Goal: Check status: Check status

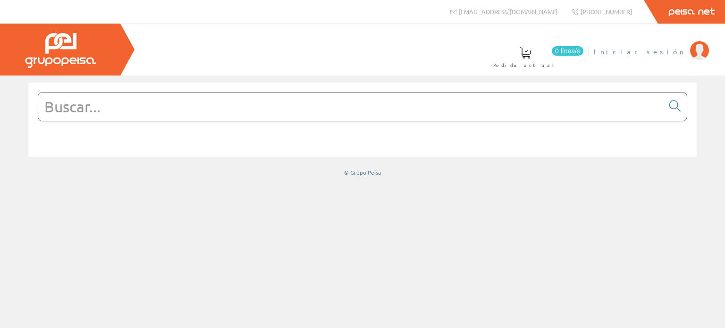
click at [659, 48] on span "Iniciar sesión" at bounding box center [640, 51] width 92 height 9
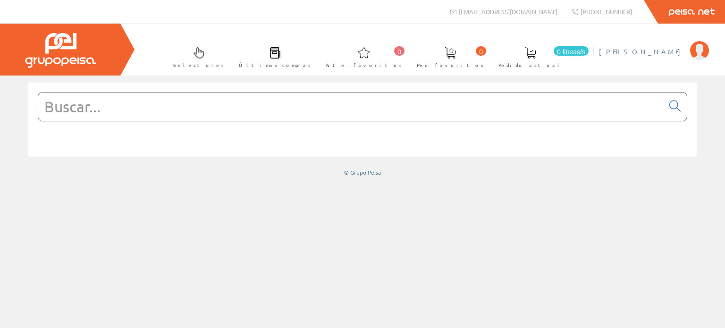
click at [668, 55] on font "[PERSON_NAME]" at bounding box center [642, 51] width 86 height 8
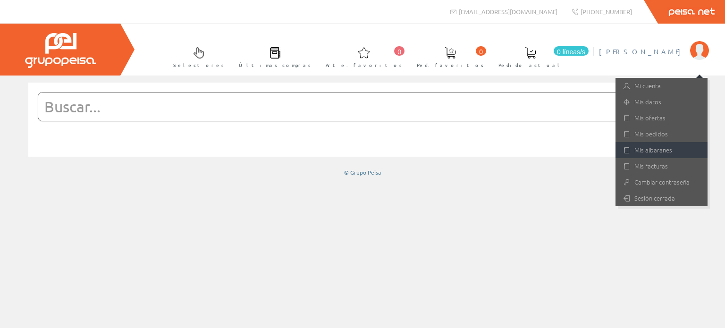
click at [659, 147] on font "Mis albaranes" at bounding box center [653, 149] width 38 height 9
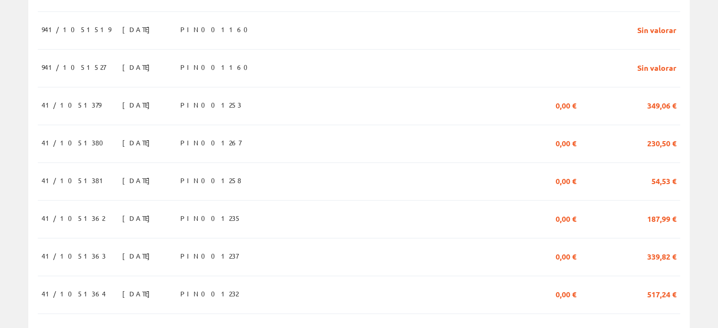
scroll to position [755, 0]
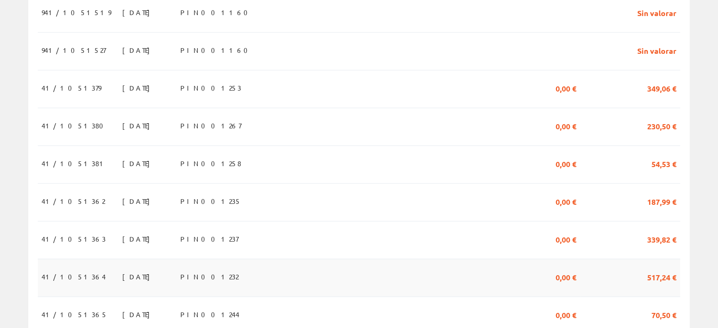
click at [122, 272] on font "20/08/2025" at bounding box center [138, 276] width 33 height 8
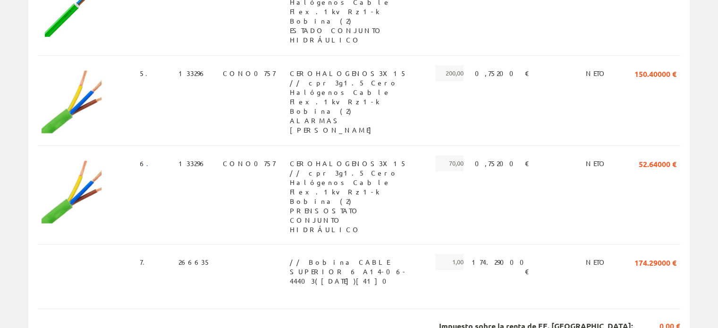
scroll to position [570, 0]
